Goal: Information Seeking & Learning: Compare options

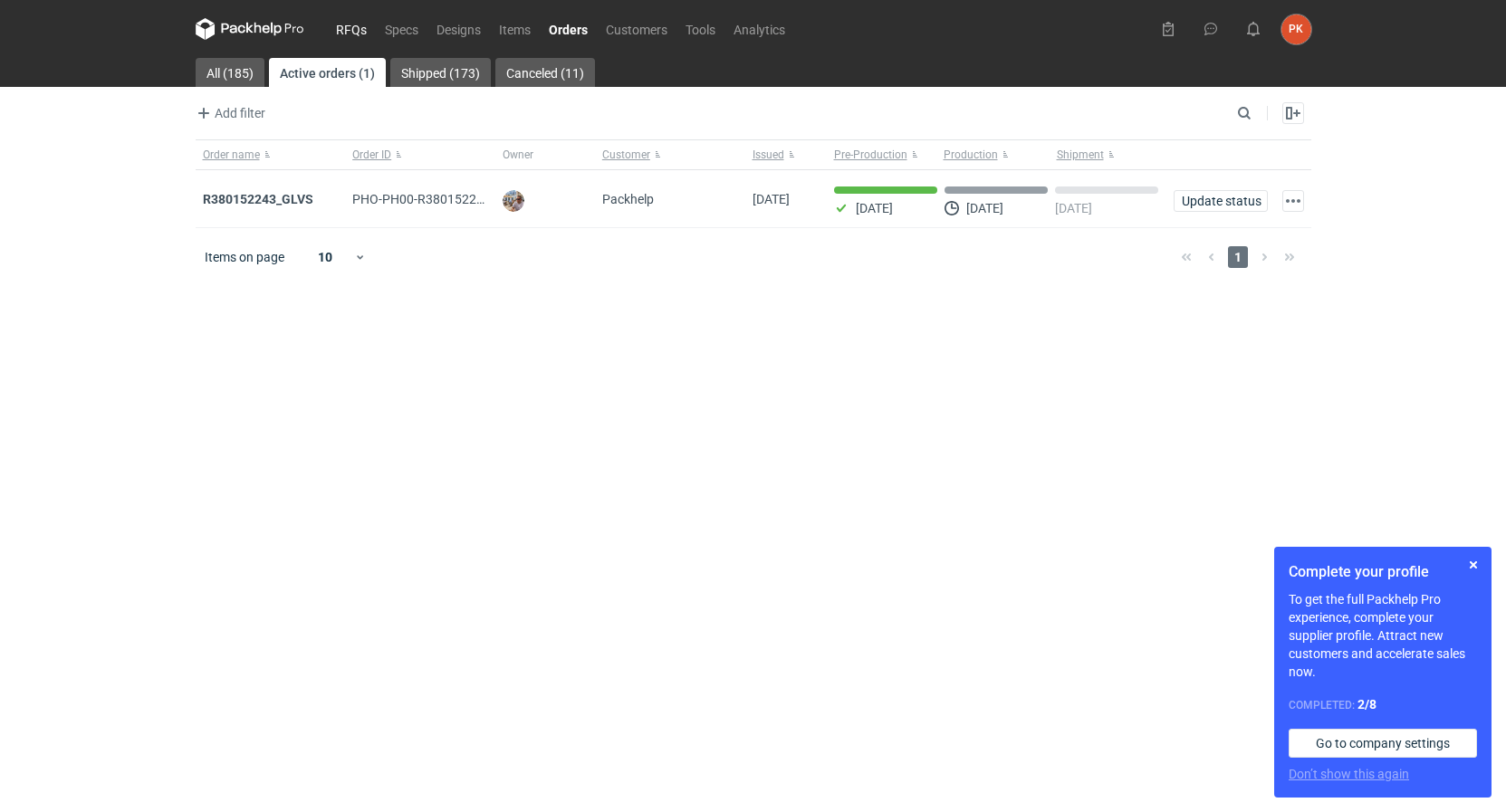
click at [344, 22] on link "RFQs" at bounding box center [351, 29] width 48 height 21
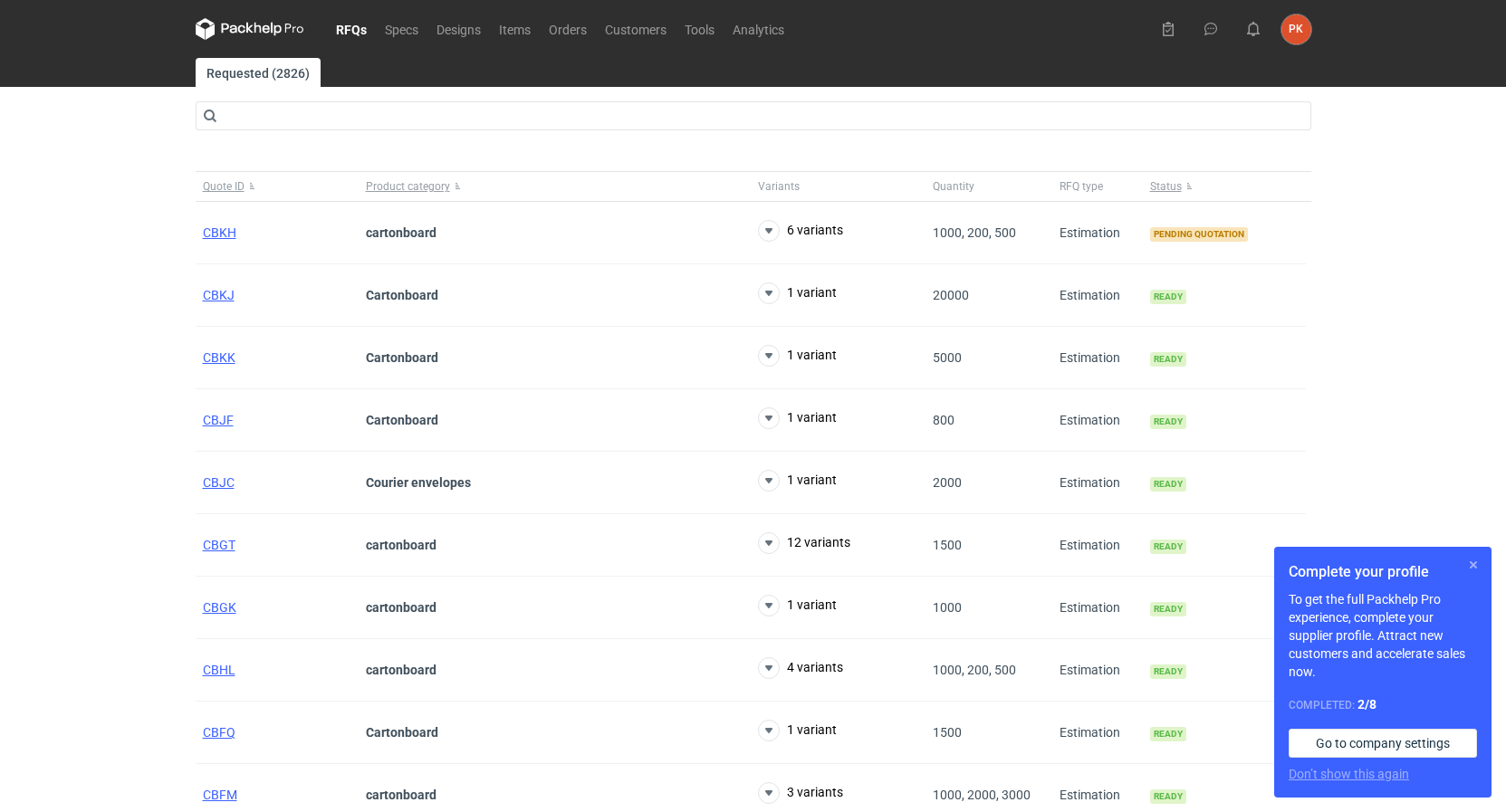
drag, startPoint x: 1468, startPoint y: 563, endPoint x: 1357, endPoint y: 480, distance: 138.6
click at [1466, 565] on button "button" at bounding box center [1473, 565] width 21 height 21
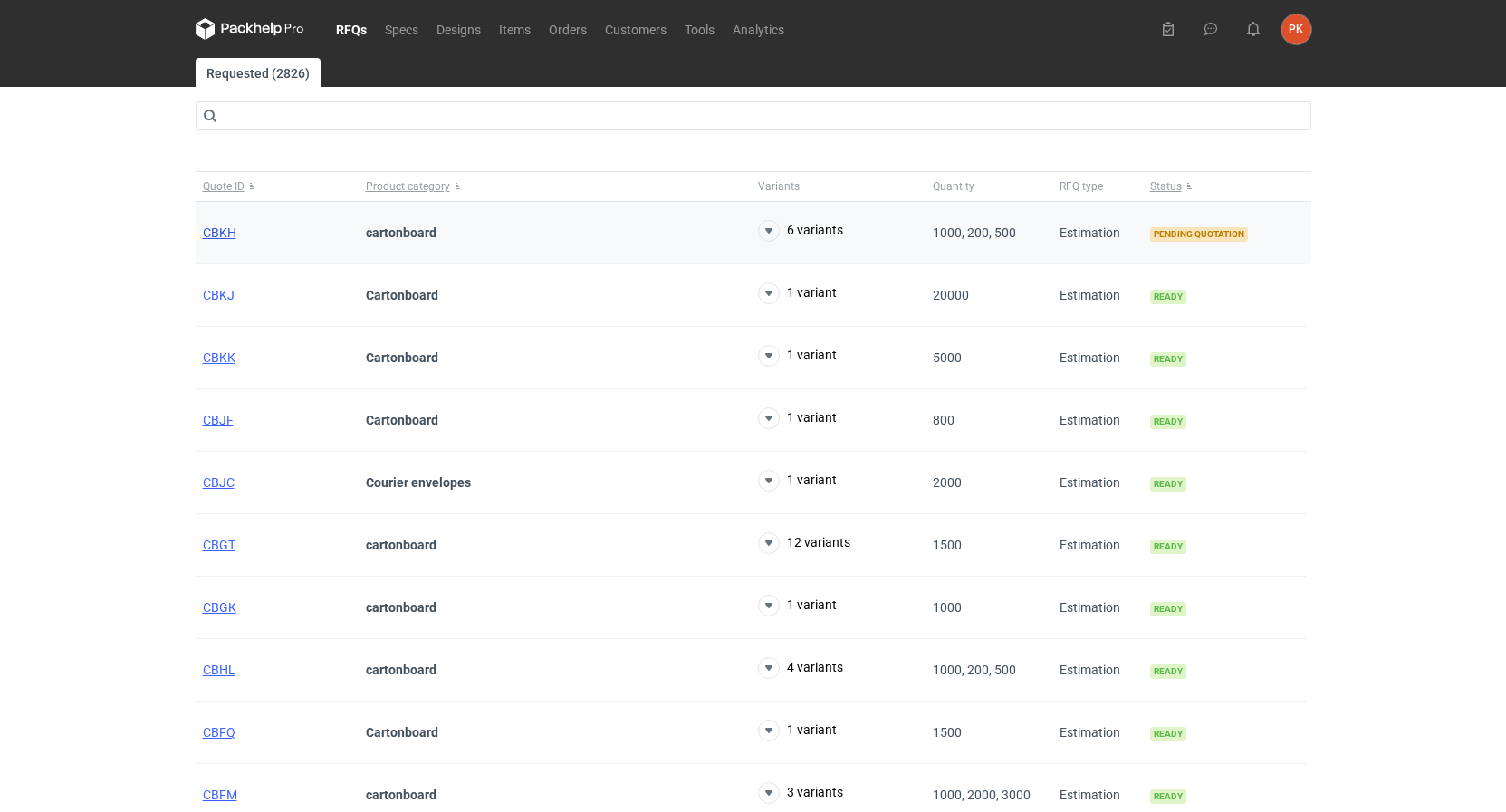
click at [226, 228] on span "CBKH" at bounding box center [219, 233] width 34 height 15
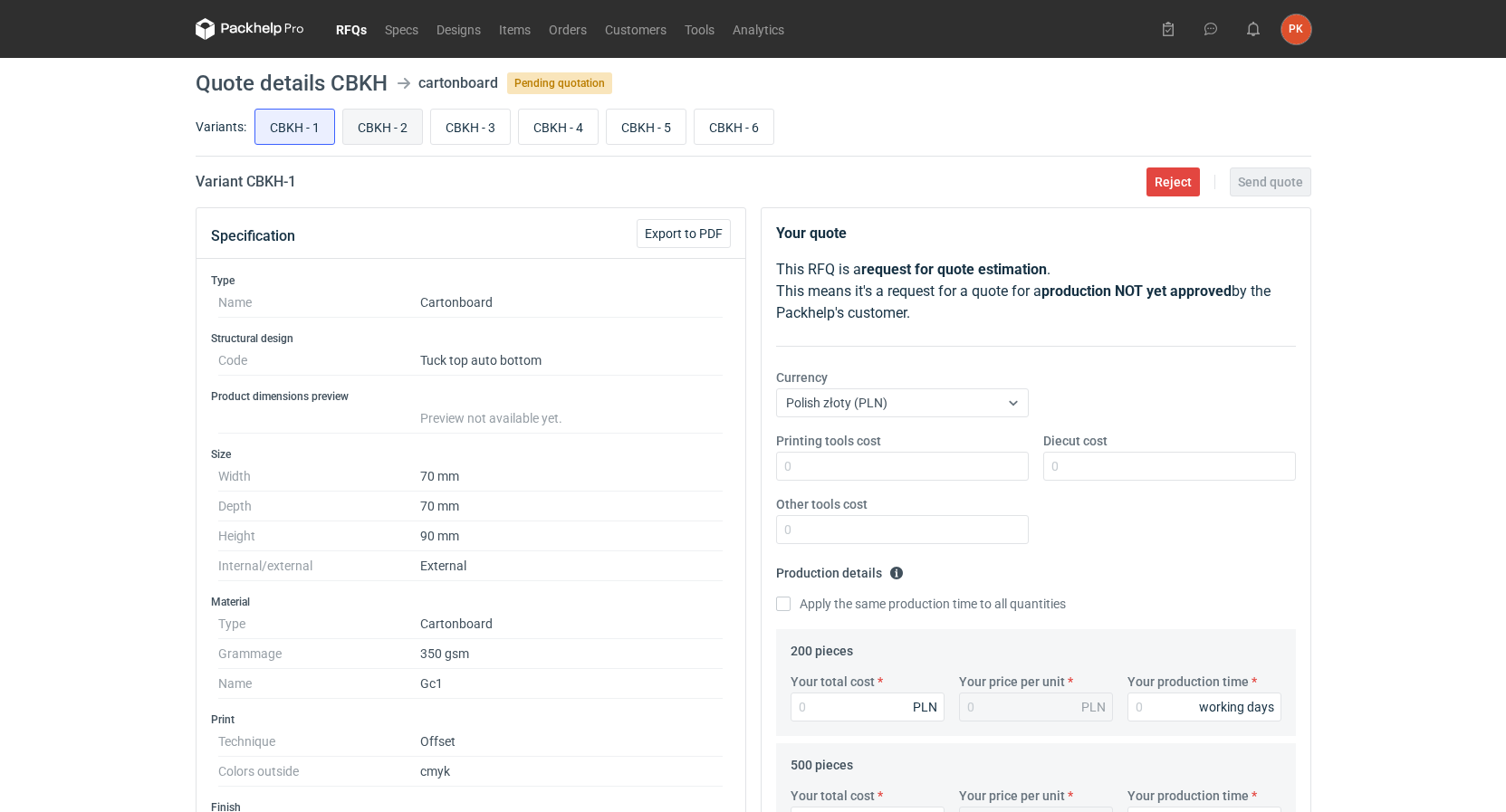
click at [401, 122] on input "CBKH - 2" at bounding box center [382, 127] width 78 height 35
radio input "true"
click at [448, 129] on input "CBKH - 3" at bounding box center [470, 127] width 78 height 35
radio input "true"
click at [517, 127] on div "CBKH - 1 CBKH - 2 CBKH - 3 CBKH - 4 CBKH - 5 CBKH - 6" at bounding box center [781, 126] width 1060 height 44
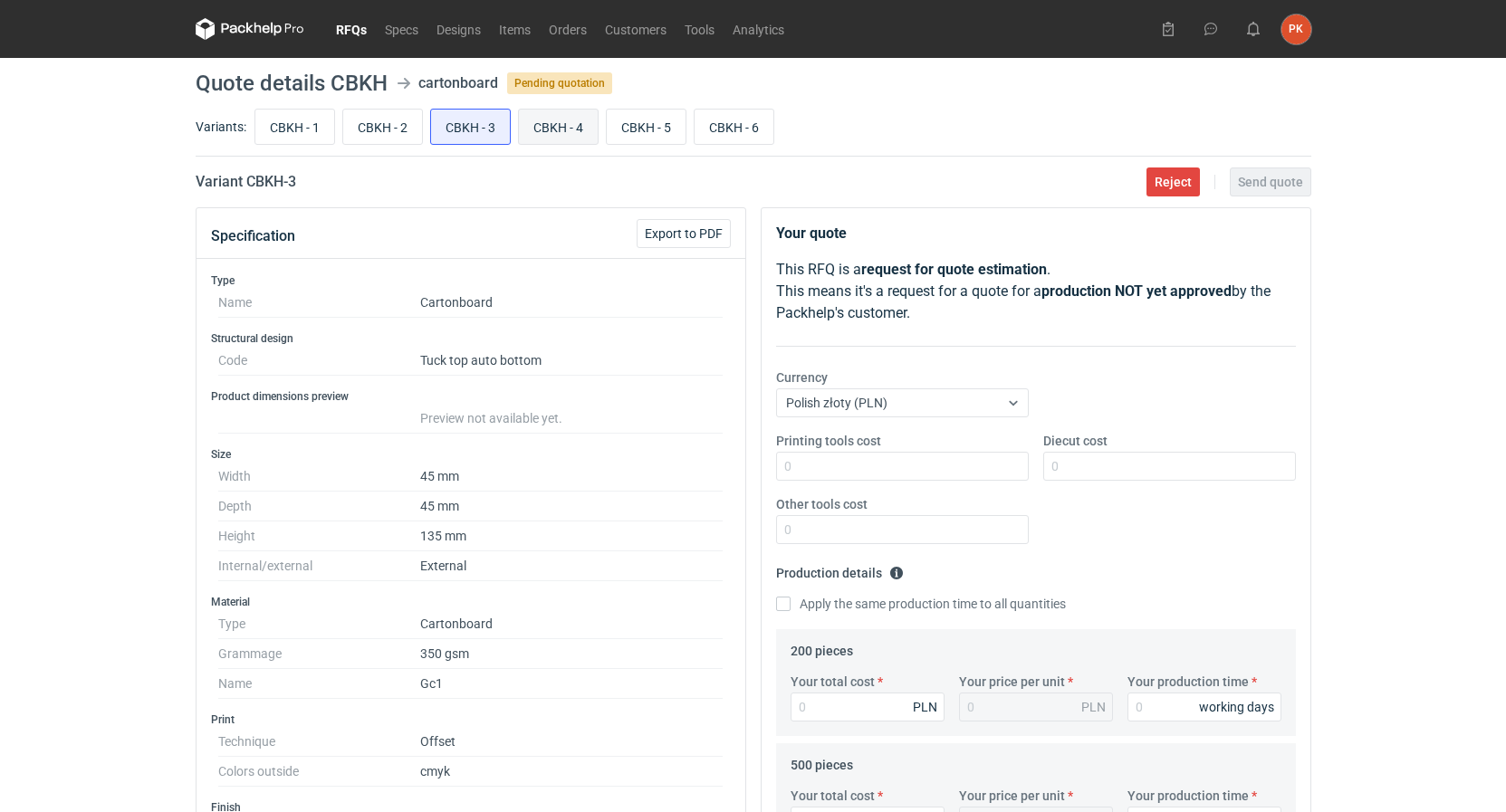
click at [537, 129] on input "CBKH - 4" at bounding box center [557, 127] width 78 height 35
radio input "true"
